Goal: Information Seeking & Learning: Find specific fact

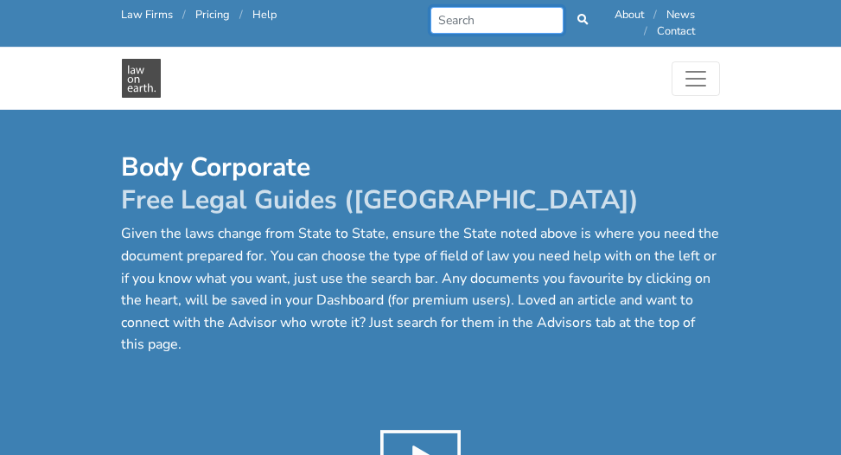
click at [440, 19] on input "Search" at bounding box center [498, 20] width 134 height 27
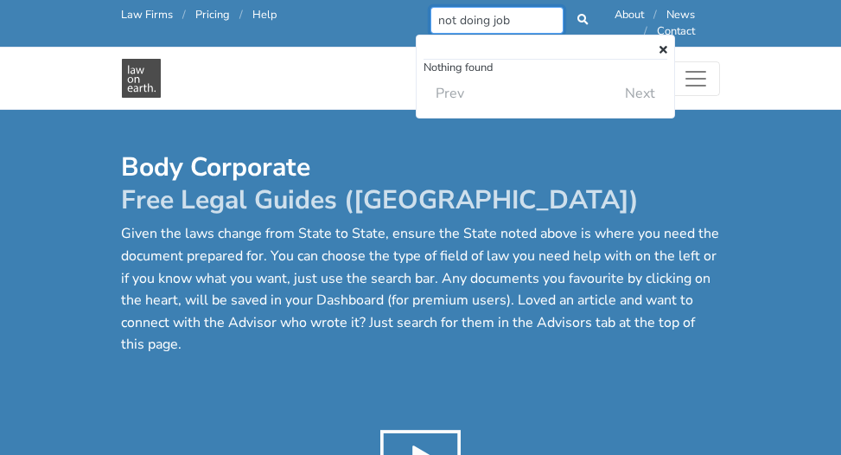
click at [518, 20] on input "not doing job" at bounding box center [498, 20] width 134 height 27
type input "n"
click at [640, 93] on td "Next" at bounding box center [606, 93] width 122 height 35
click at [666, 47] on icon at bounding box center [664, 50] width 8 height 11
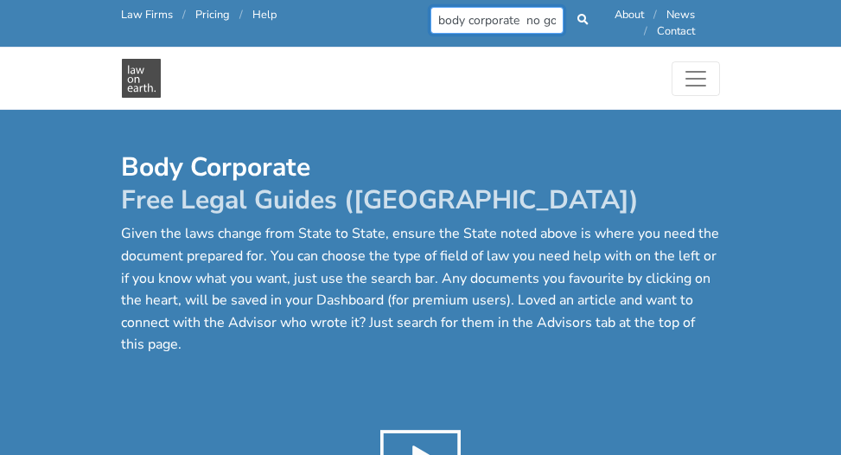
click at [564, 22] on input "body corporate no good waste of time" at bounding box center [498, 20] width 134 height 27
click at [490, 7] on input "body corporate no good waste of time" at bounding box center [498, 20] width 134 height 27
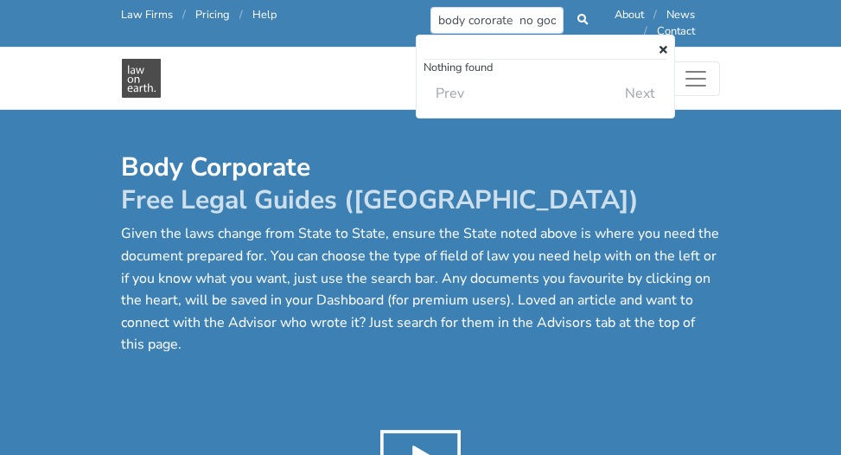
drag, startPoint x: 527, startPoint y: 227, endPoint x: 527, endPoint y: 218, distance: 9.5
click at [527, 226] on p "Given the laws change from State to State, ensure the State noted above is wher…" at bounding box center [421, 289] width 598 height 133
click at [486, 22] on input "body cororate no good waste of time" at bounding box center [498, 20] width 134 height 27
click at [763, 182] on div "Body Corporate Free Legal Guides ([GEOGRAPHIC_DATA]) Given the laws change from…" at bounding box center [420, 347] width 841 height 475
click at [560, 22] on input "body corporate no good waste of time" at bounding box center [498, 20] width 134 height 27
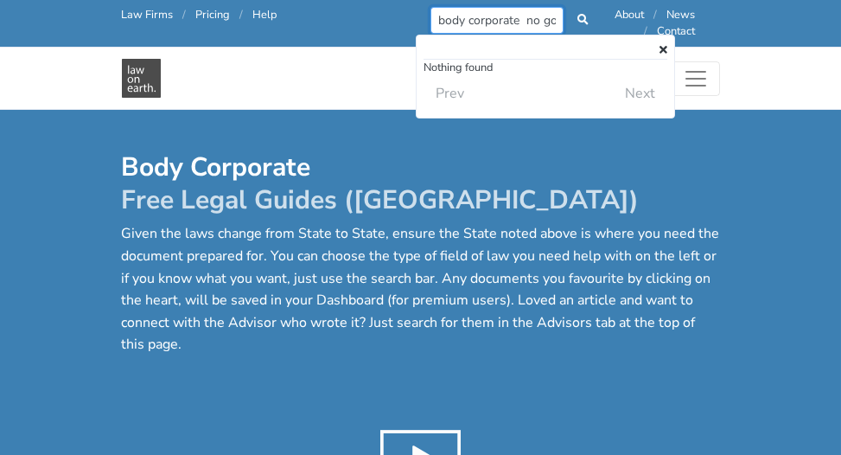
drag, startPoint x: 559, startPoint y: 20, endPoint x: 597, endPoint y: 45, distance: 45.6
click at [559, 20] on input "body corporate no good waste of time" at bounding box center [498, 20] width 134 height 27
type input "body corporate no good waste of time"
